Goal: Navigation & Orientation: Find specific page/section

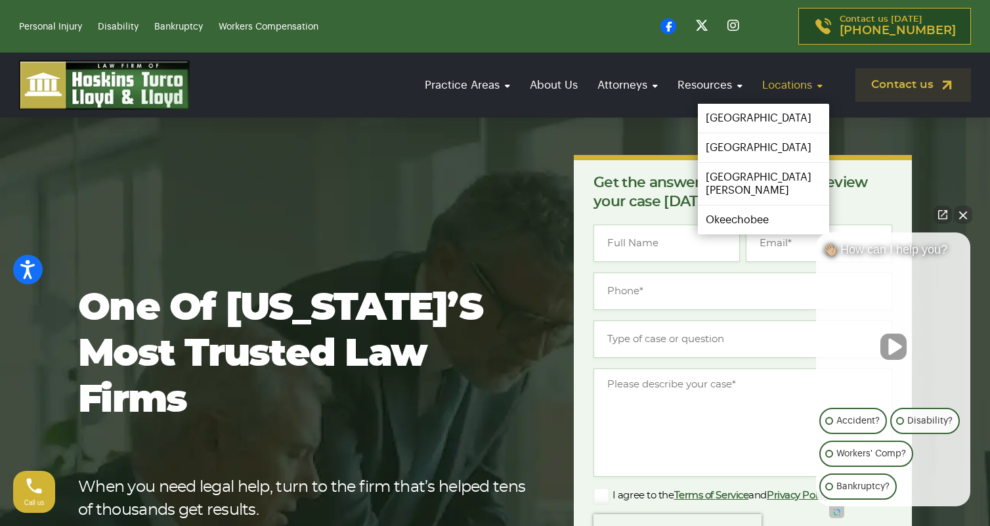
click at [787, 89] on link "Locations" at bounding box center [793, 84] width 74 height 37
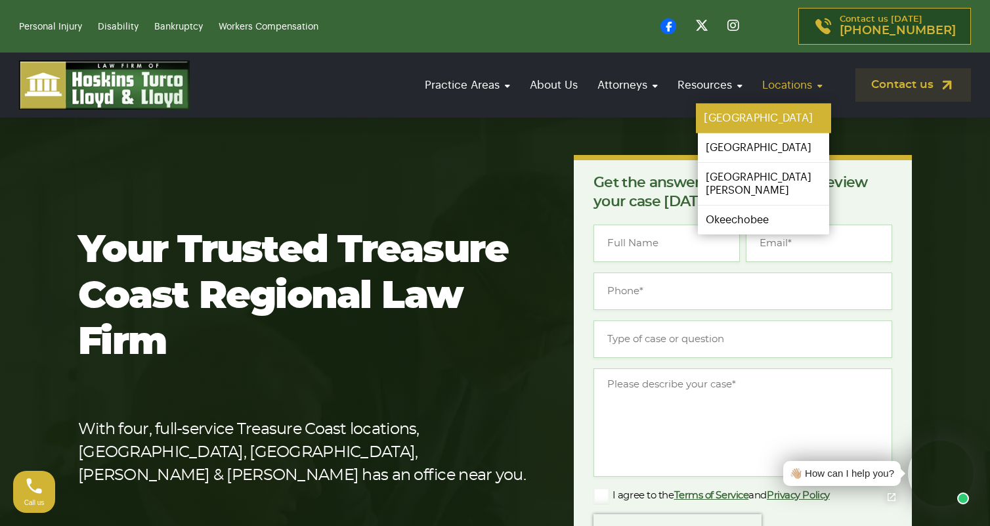
click at [766, 114] on link "[GEOGRAPHIC_DATA]" at bounding box center [763, 119] width 135 height 30
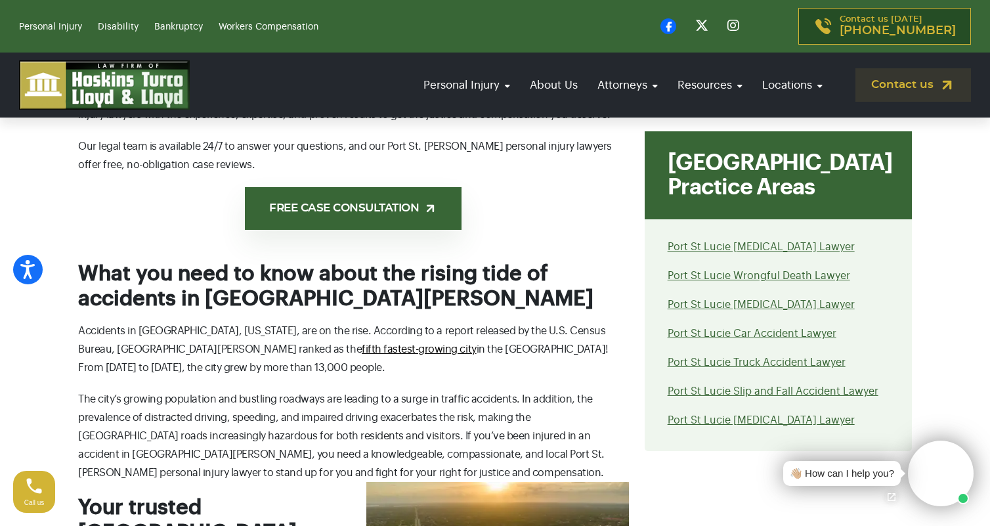
scroll to position [1051, 0]
